Goal: Transaction & Acquisition: Book appointment/travel/reservation

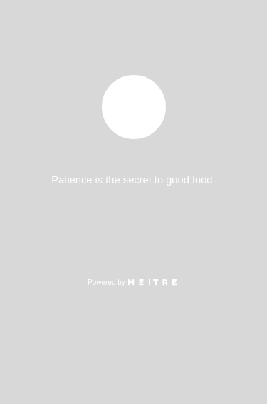
select select "es"
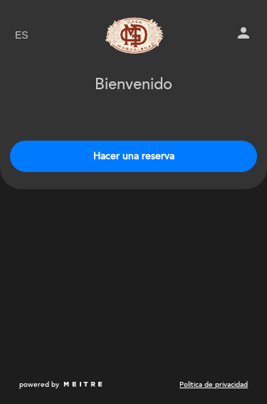
click at [210, 163] on button "Hacer una reserva" at bounding box center [133, 155] width 247 height 31
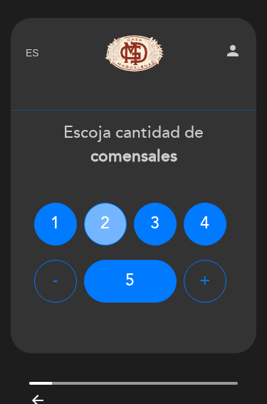
click at [108, 224] on div "2" at bounding box center [105, 223] width 43 height 43
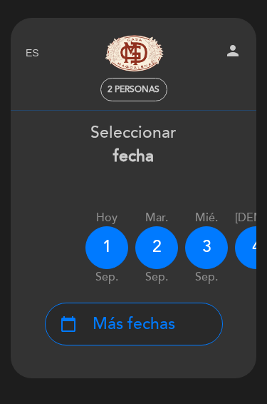
click at [159, 323] on span "Más fechas" at bounding box center [134, 324] width 83 height 24
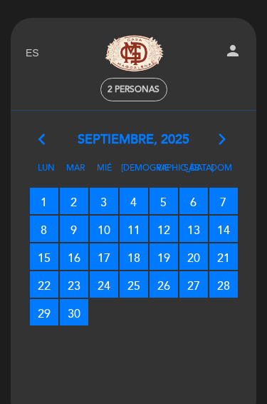
click at [138, 284] on span "25 RESERVAS DISPONIBLES" at bounding box center [134, 284] width 29 height 26
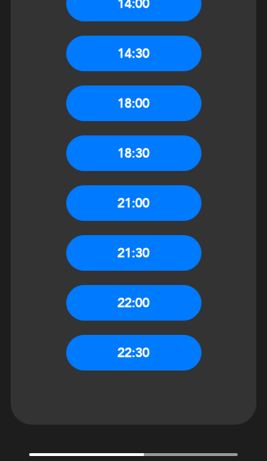
scroll to position [406, 0]
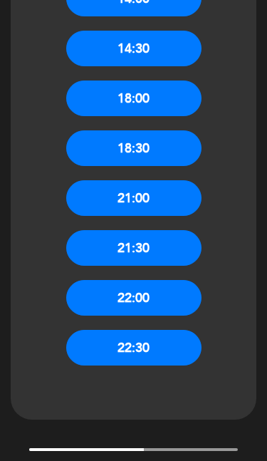
click at [161, 199] on button "21:00" at bounding box center [133, 199] width 135 height 36
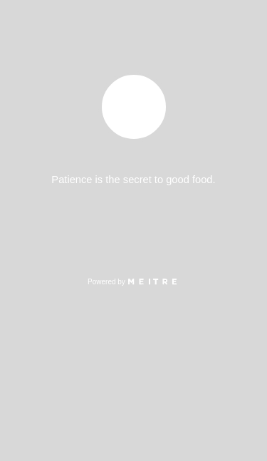
select select "es"
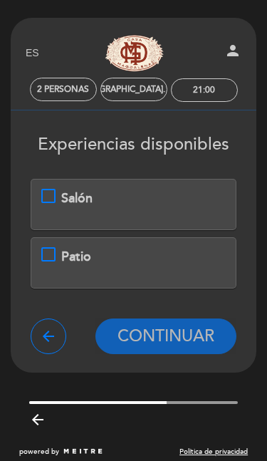
scroll to position [9, 0]
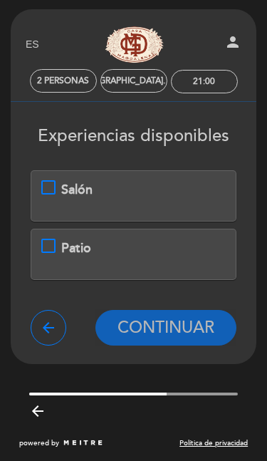
click at [46, 194] on div "Salón" at bounding box center [133, 190] width 185 height 19
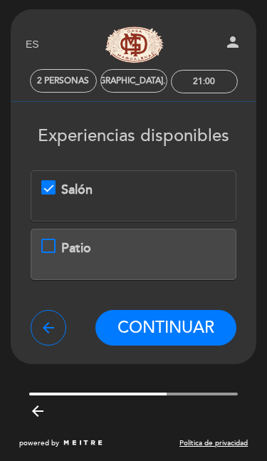
click at [160, 321] on span "CONTINUAR" at bounding box center [166, 328] width 97 height 20
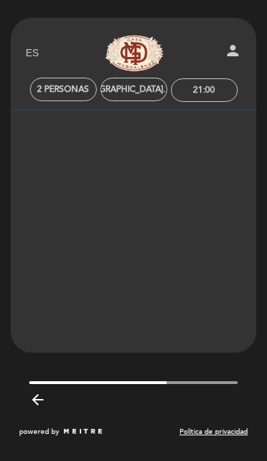
scroll to position [0, 0]
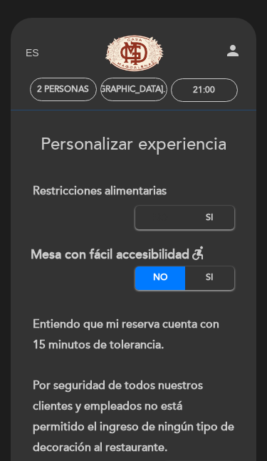
click at [158, 217] on label "No" at bounding box center [160, 218] width 50 height 24
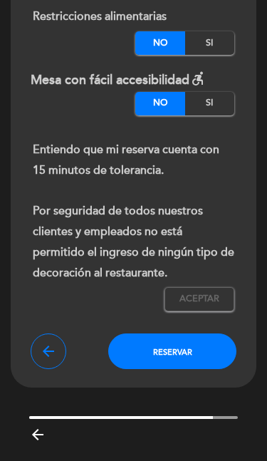
scroll to position [175, 0]
click at [207, 295] on span "Aceptar" at bounding box center [200, 299] width 40 height 13
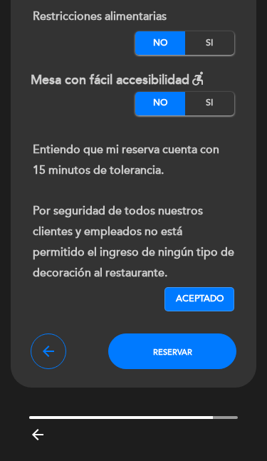
click at [197, 349] on button "Reservar" at bounding box center [172, 352] width 128 height 36
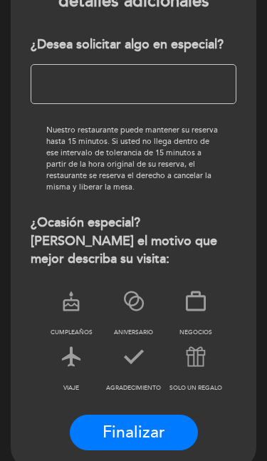
scroll to position [227, 0]
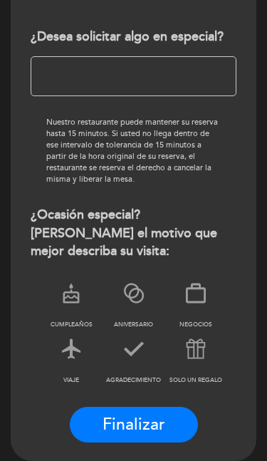
click at [76, 290] on icon at bounding box center [71, 295] width 37 height 37
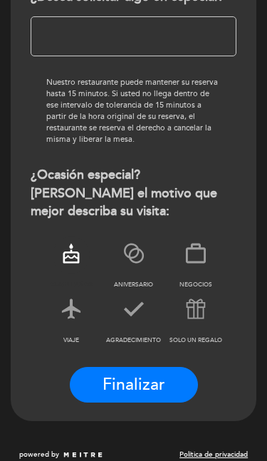
scroll to position [273, 0]
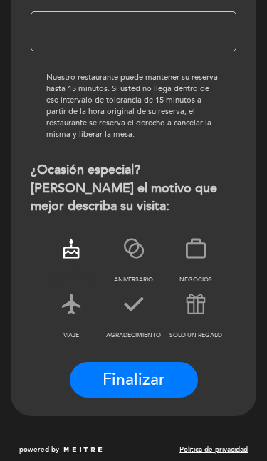
click at [165, 373] on button "Finalizar" at bounding box center [134, 380] width 128 height 36
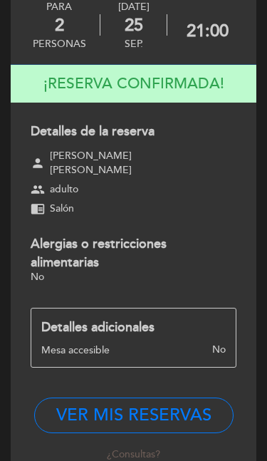
scroll to position [96, 0]
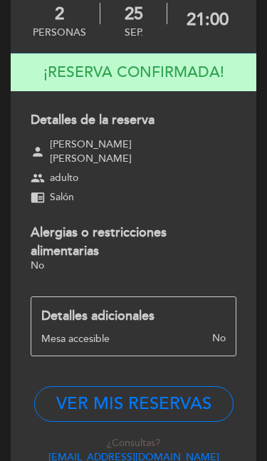
click at [197, 388] on button "VER MIS RESERVAS" at bounding box center [134, 404] width 200 height 36
select select "es"
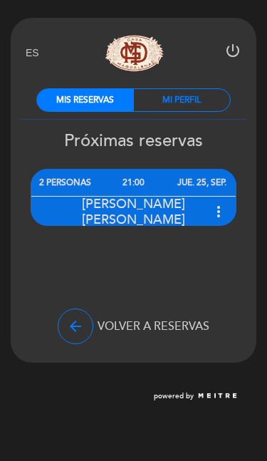
click at [225, 213] on icon "more_vert" at bounding box center [218, 211] width 17 height 17
